Goal: Task Accomplishment & Management: Manage account settings

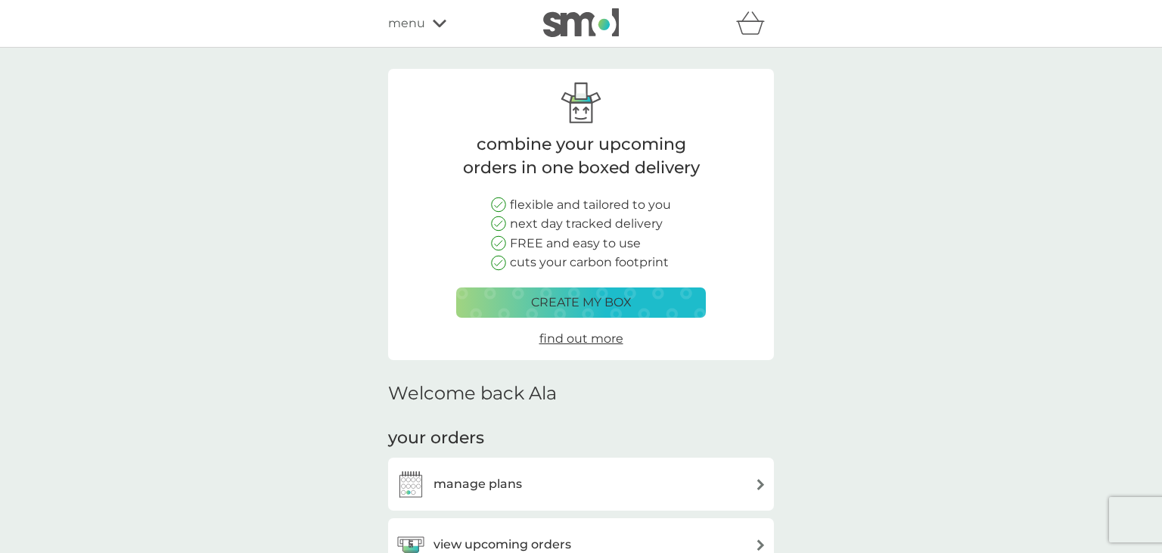
click at [645, 537] on div "view upcoming orders" at bounding box center [581, 544] width 371 height 30
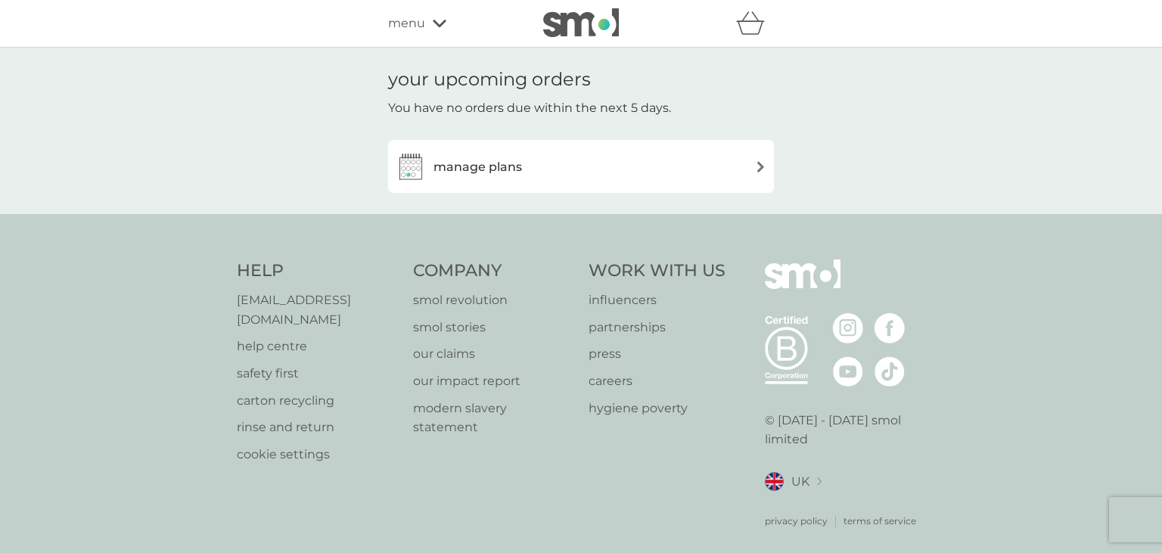
click at [695, 173] on div "manage plans" at bounding box center [581, 166] width 371 height 30
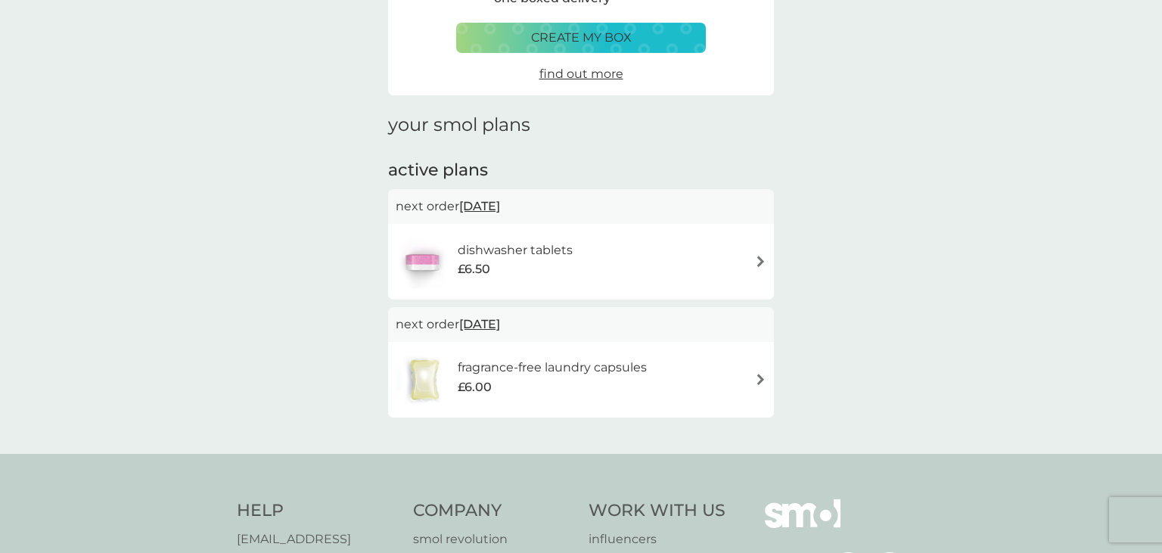
scroll to position [113, 0]
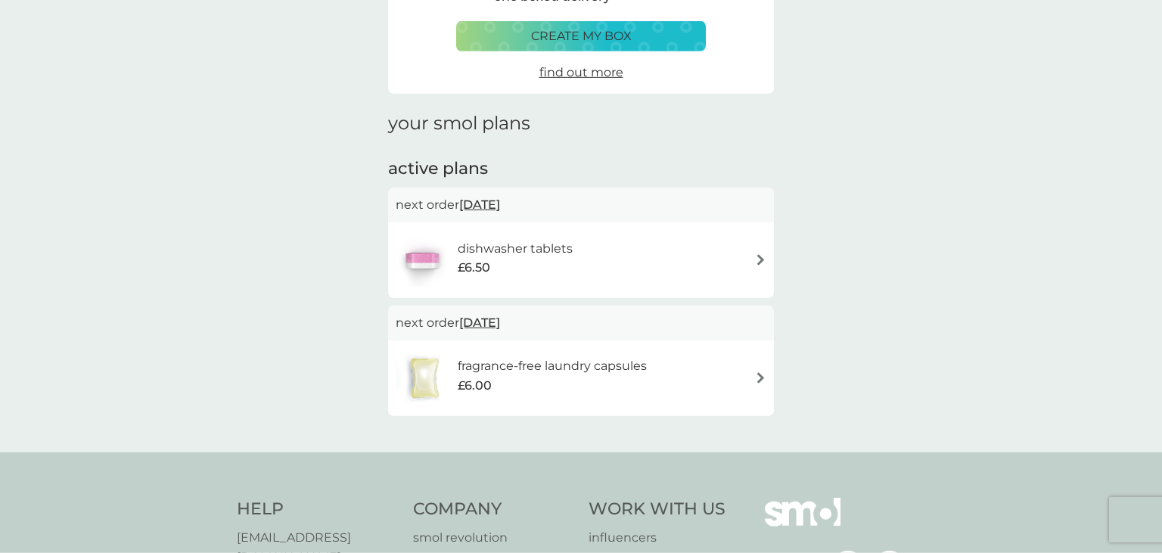
click at [483, 200] on span "[DATE]" at bounding box center [479, 204] width 41 height 29
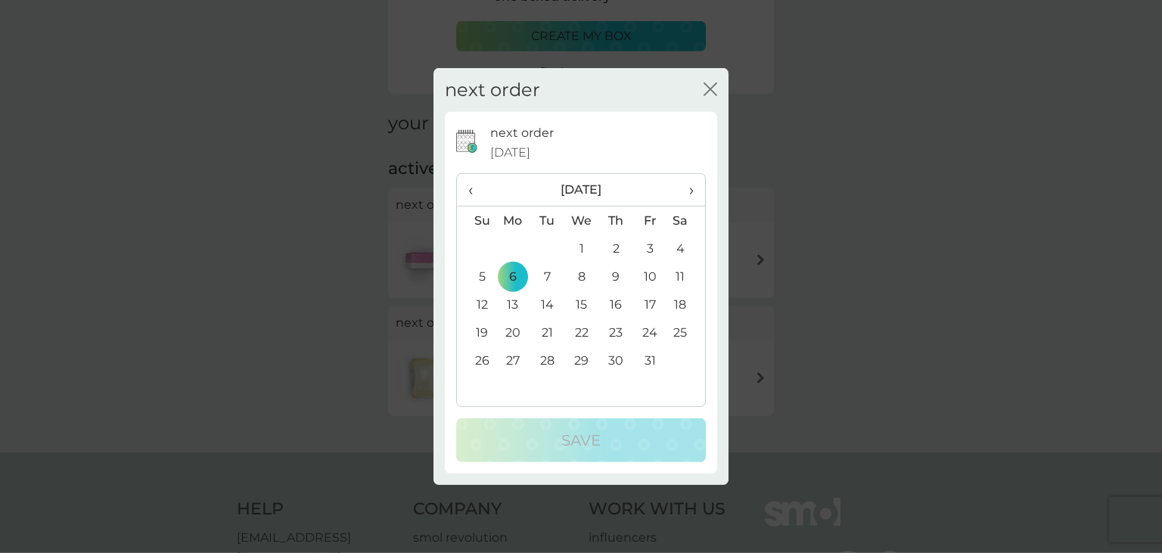
click at [715, 90] on icon "close" at bounding box center [710, 89] width 14 height 14
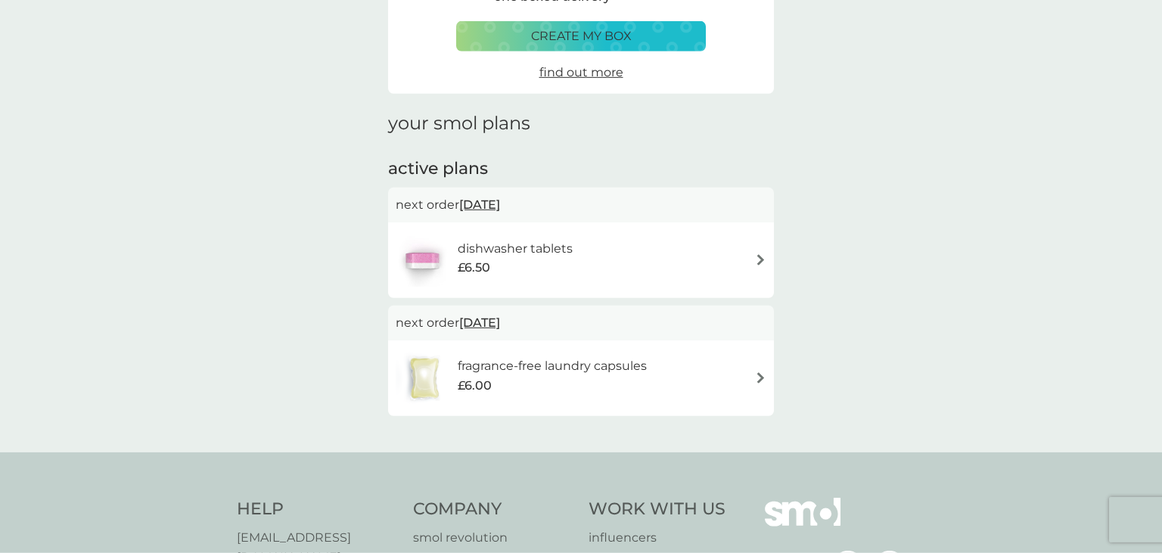
click at [612, 256] on div "dishwasher tablets £6.50" at bounding box center [581, 260] width 371 height 53
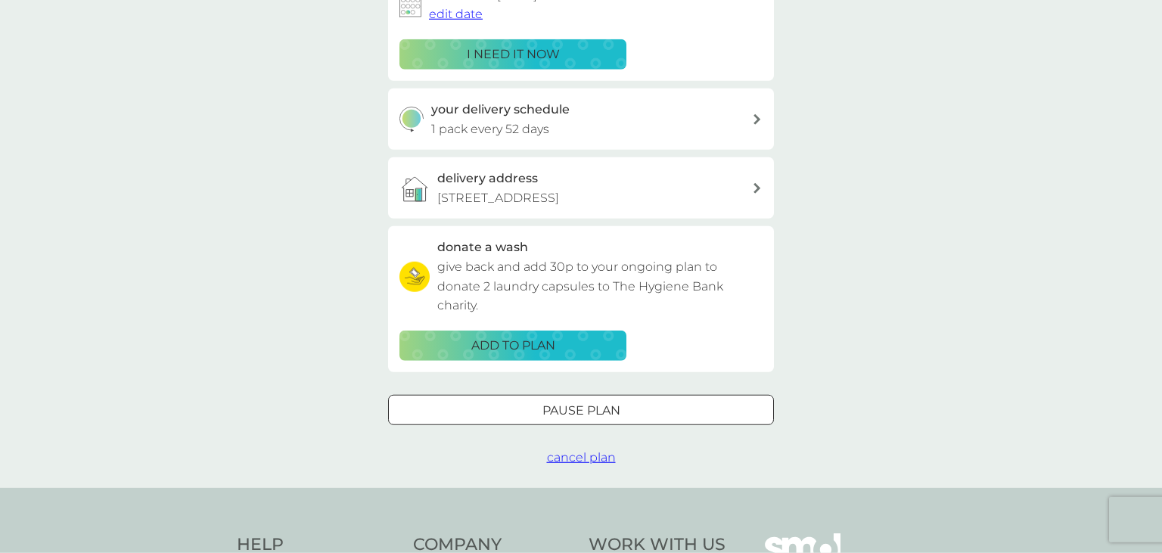
scroll to position [284, 0]
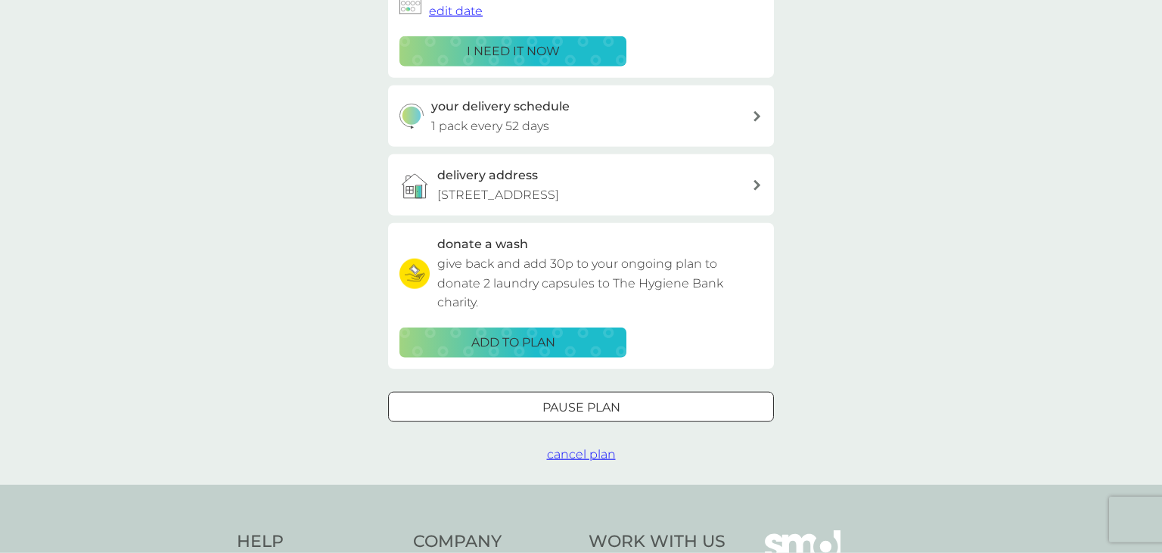
click at [567, 415] on div at bounding box center [581, 407] width 54 height 16
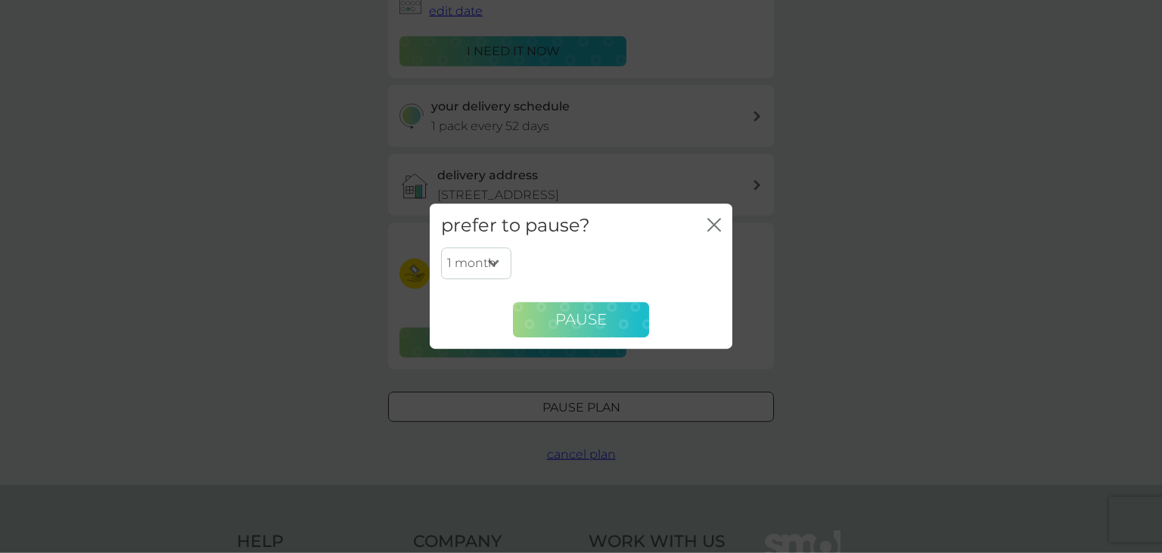
click at [599, 320] on span "Pause" at bounding box center [580, 320] width 51 height 18
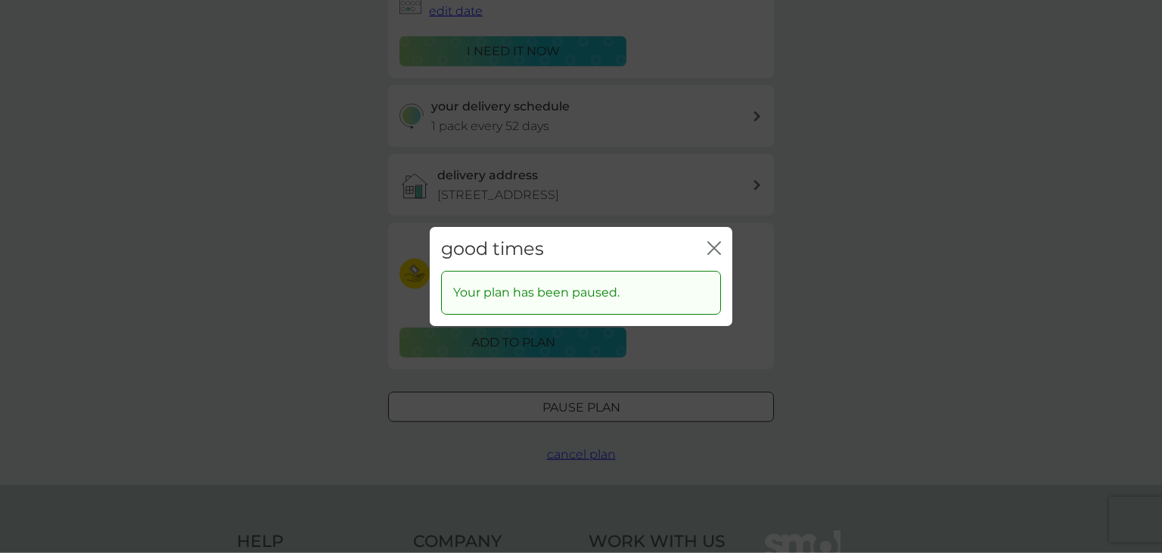
click at [715, 251] on icon "close" at bounding box center [714, 248] width 14 height 14
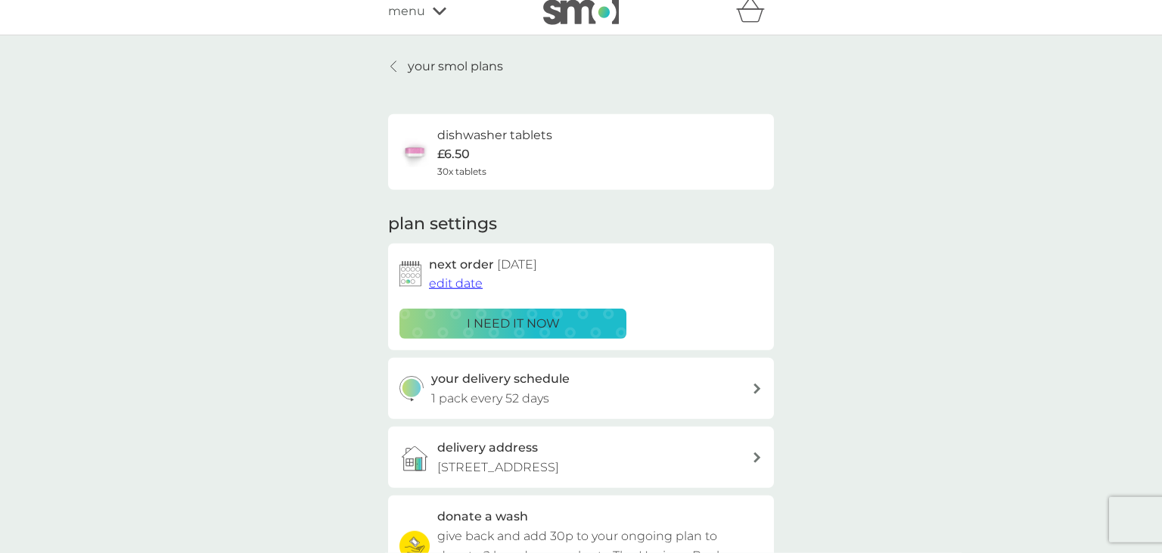
scroll to position [0, 0]
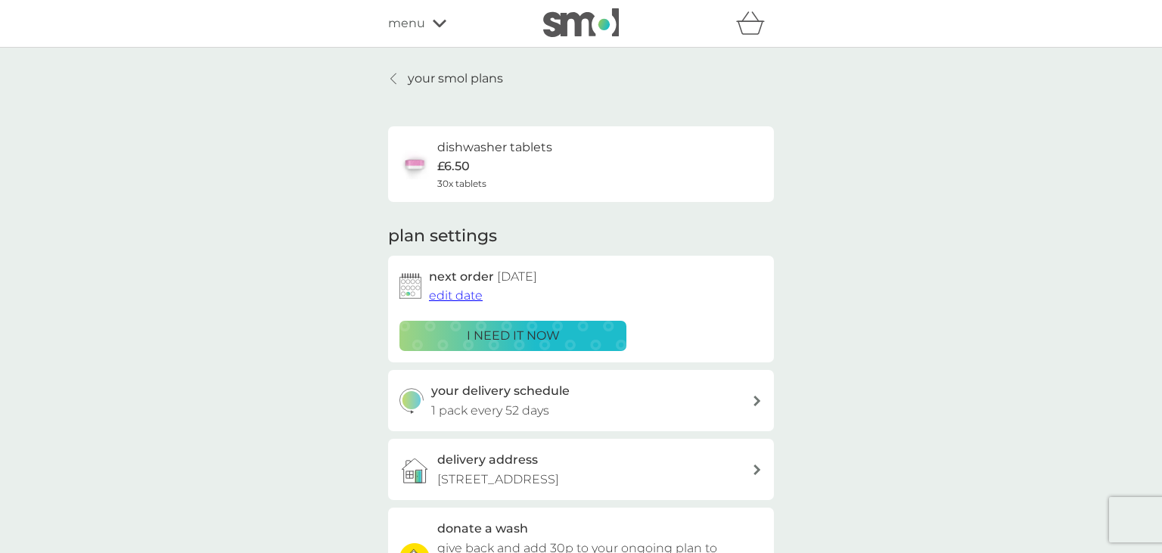
click at [396, 74] on div at bounding box center [394, 79] width 11 height 12
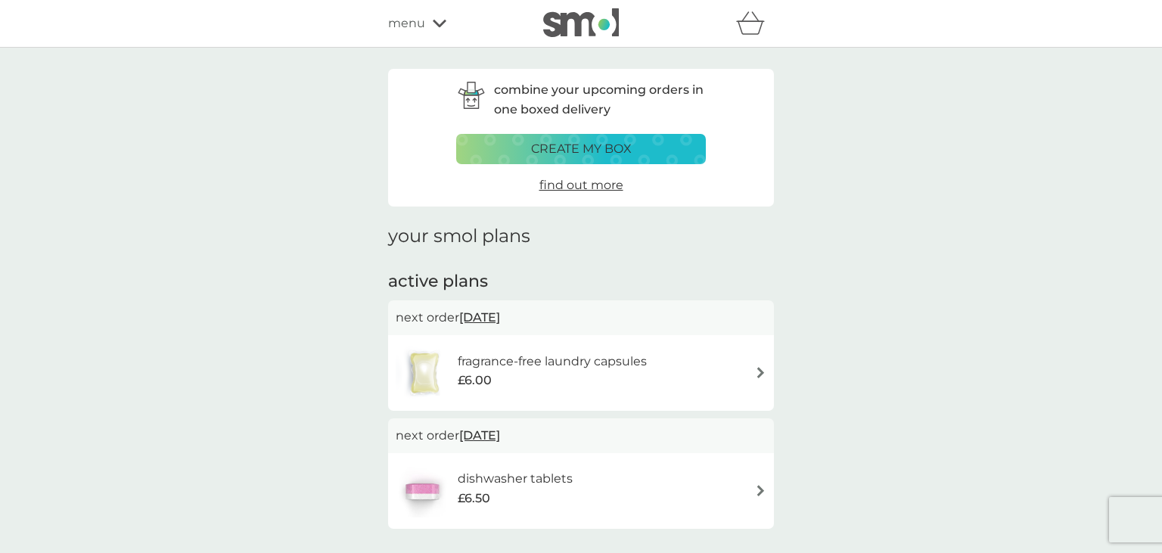
click at [484, 319] on span "[DATE]" at bounding box center [479, 317] width 41 height 29
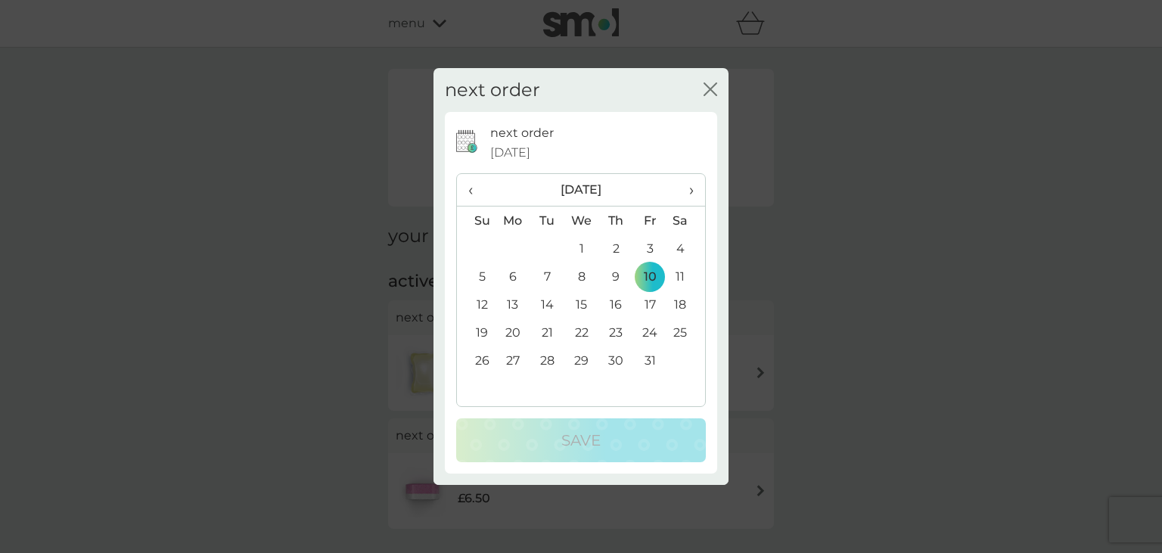
click at [713, 87] on icon "close" at bounding box center [710, 89] width 14 height 14
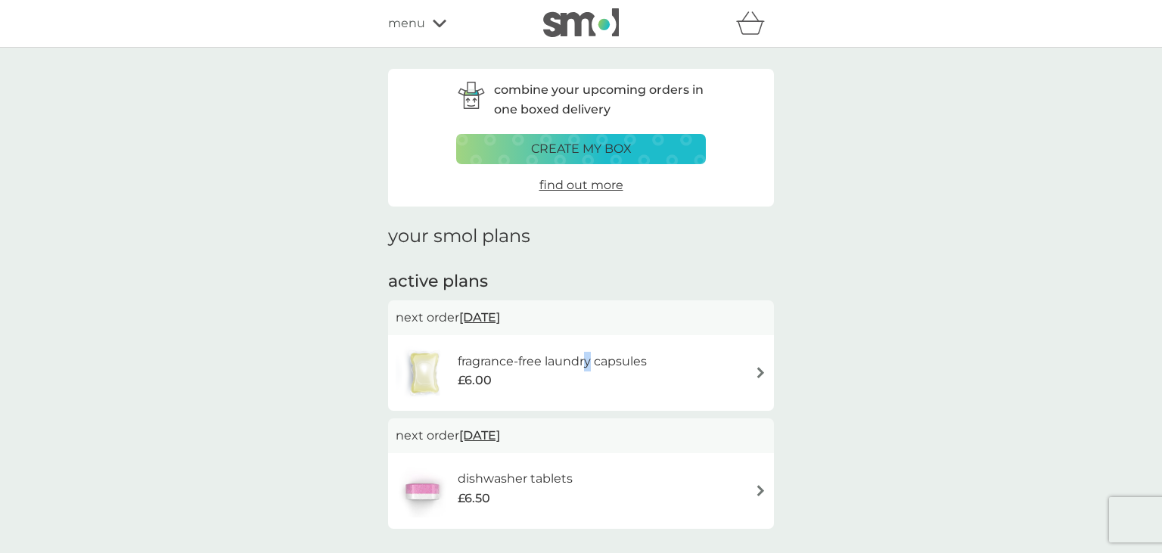
click at [590, 348] on div "fragrance-free laundry capsules £6.00" at bounding box center [529, 372] width 266 height 53
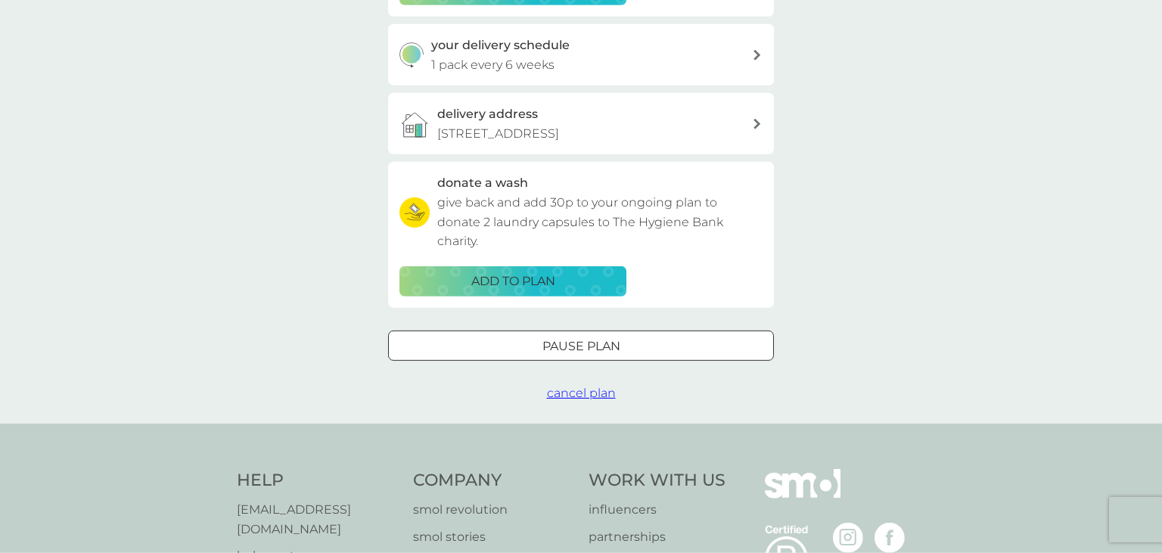
scroll to position [356, 0]
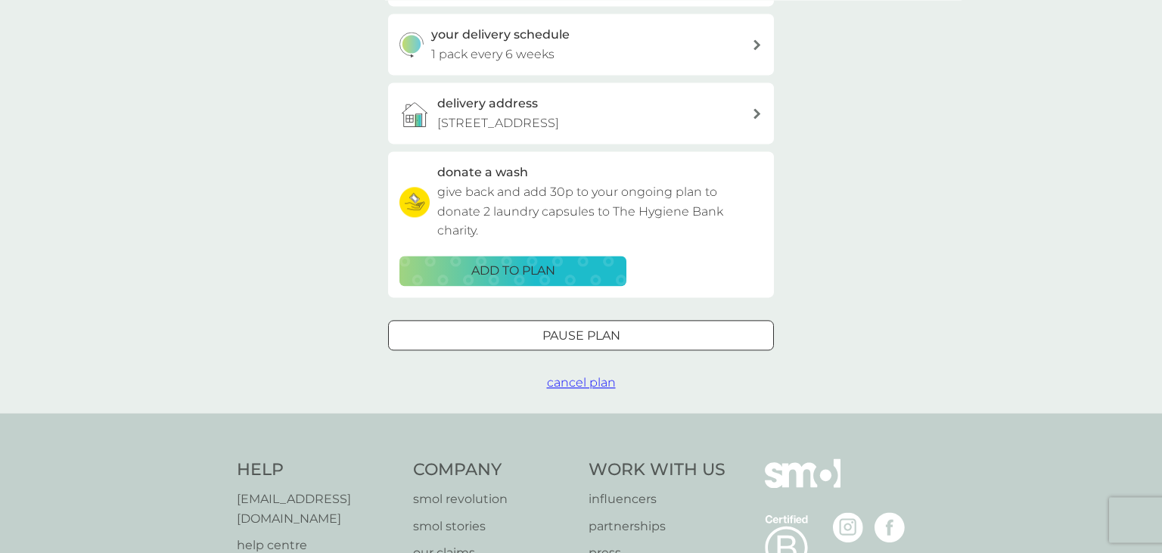
click at [591, 389] on span "cancel plan" at bounding box center [581, 382] width 69 height 14
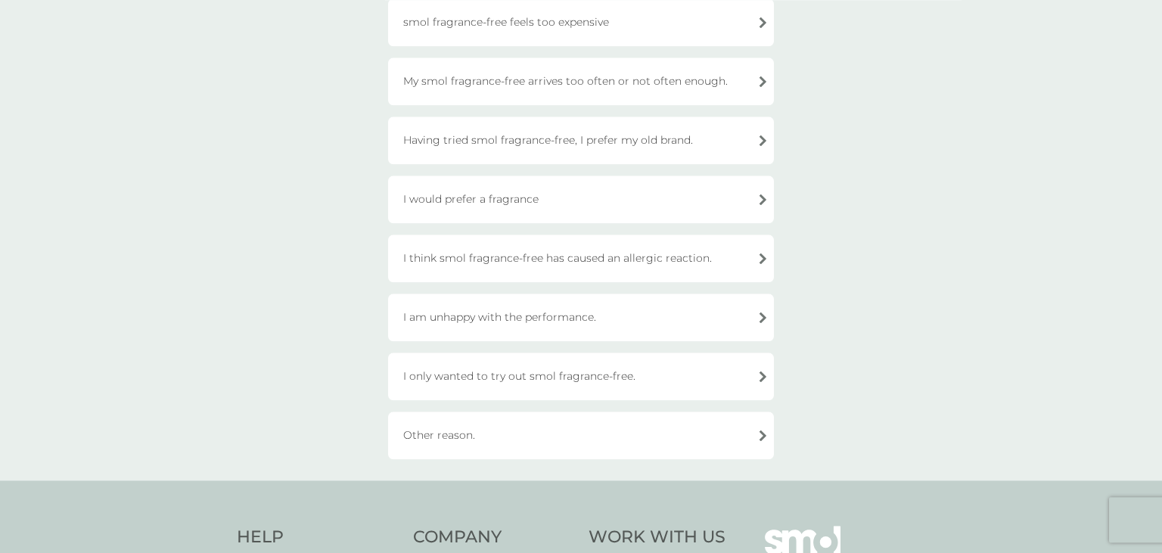
scroll to position [241, 0]
click at [595, 369] on div "I only wanted to try out smol fragrance-free." at bounding box center [581, 376] width 386 height 48
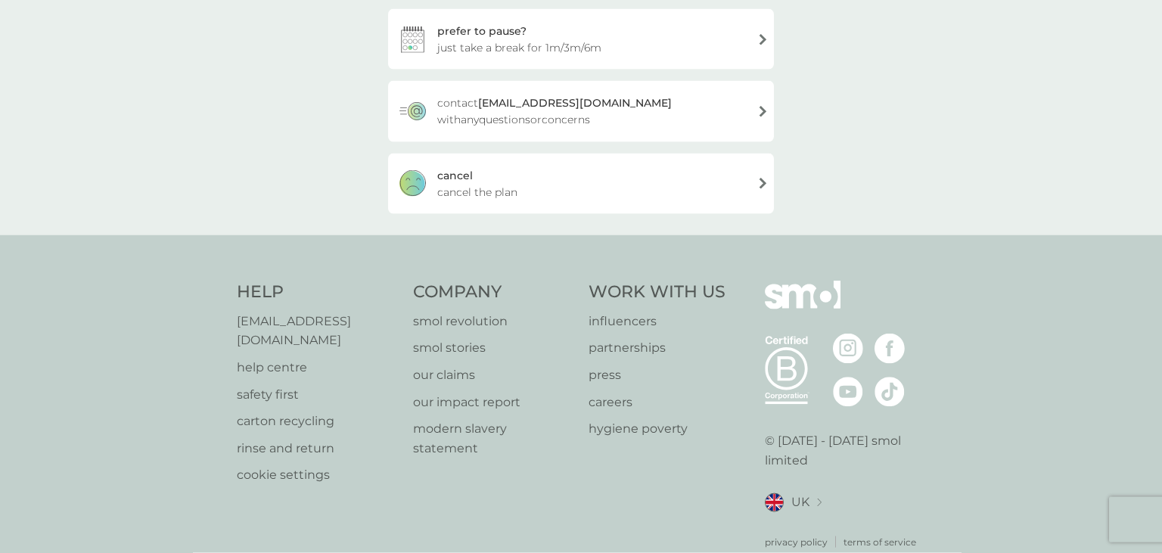
click at [644, 182] on div "[PERSON_NAME] the plan" at bounding box center [581, 184] width 386 height 61
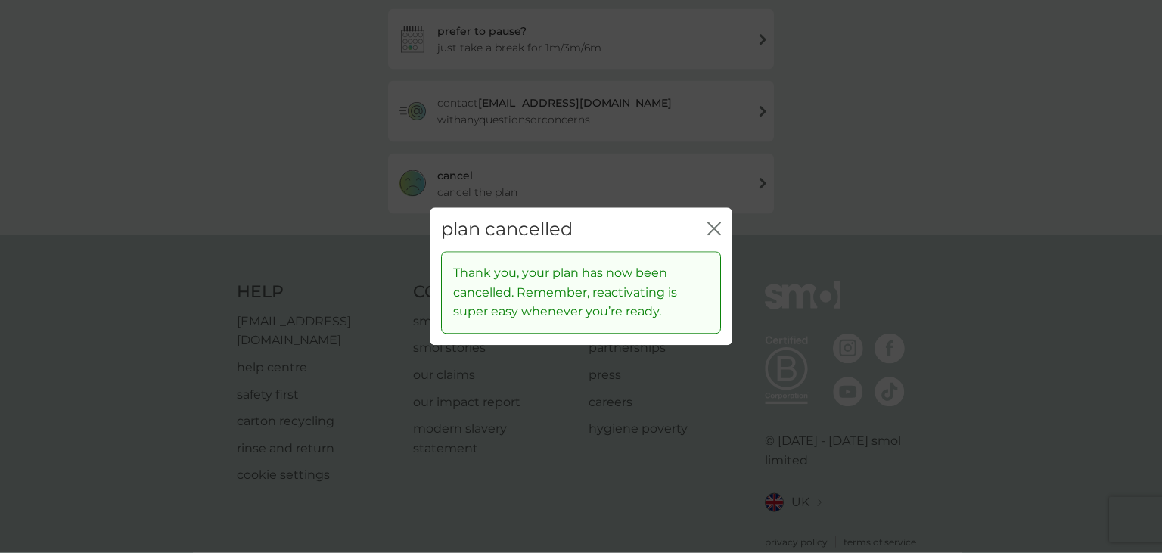
drag, startPoint x: 173, startPoint y: 222, endPoint x: 174, endPoint y: 183, distance: 38.6
click at [173, 218] on div "plan cancelled close Thank you, your plan has now been cancelled. Remember, rea…" at bounding box center [581, 276] width 1162 height 553
